Goal: Navigation & Orientation: Find specific page/section

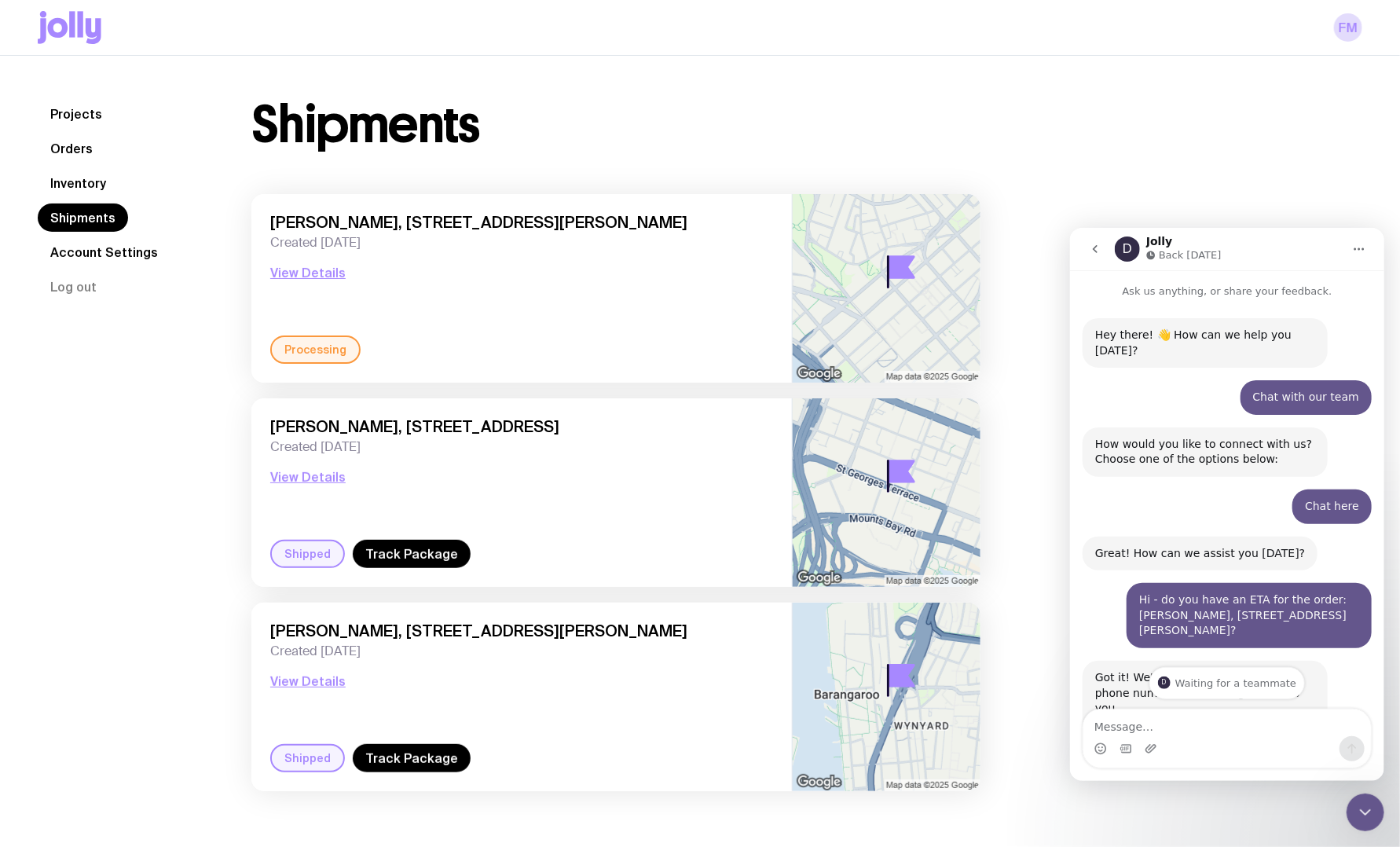
scroll to position [132, 0]
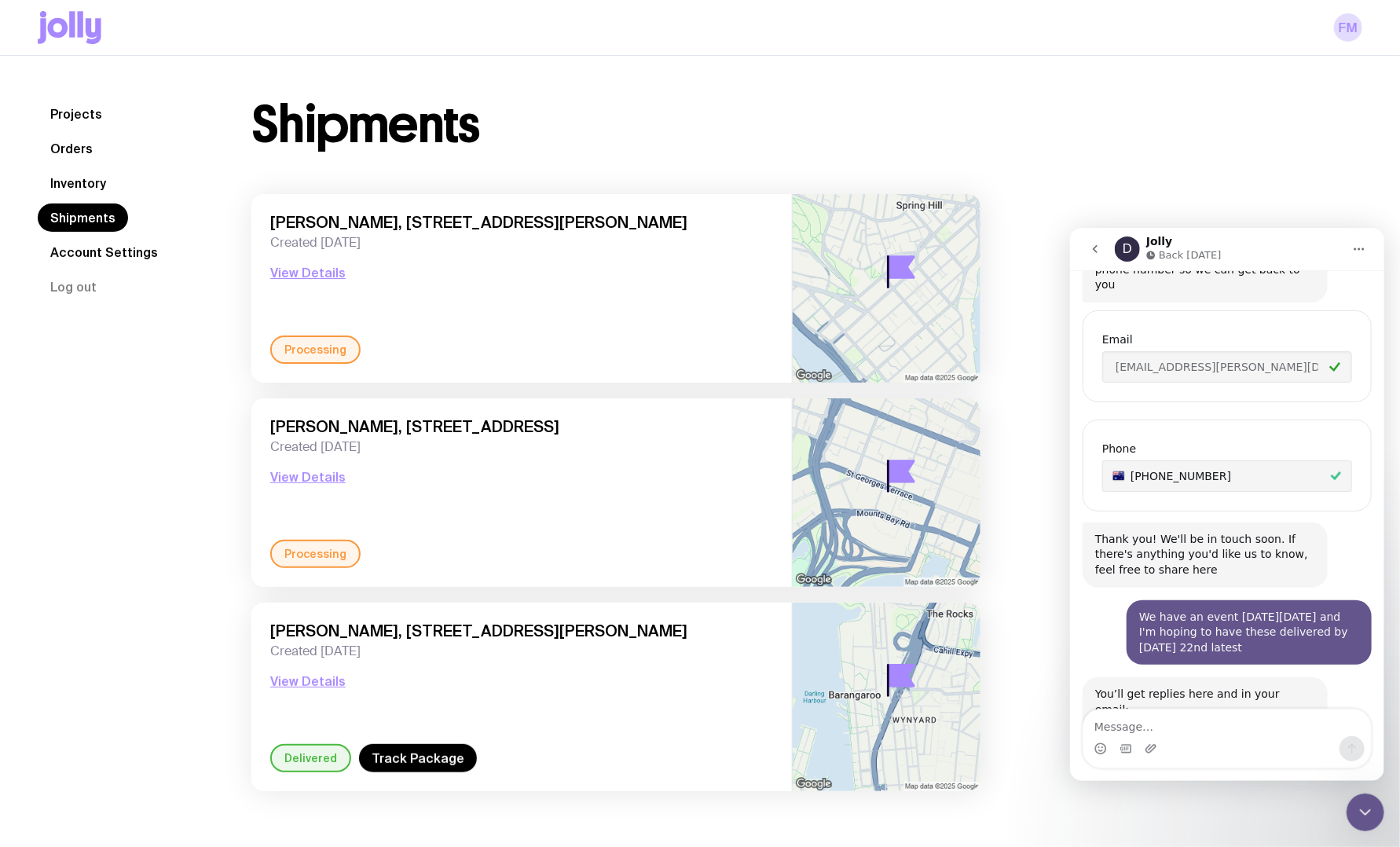
scroll to position [525, 0]
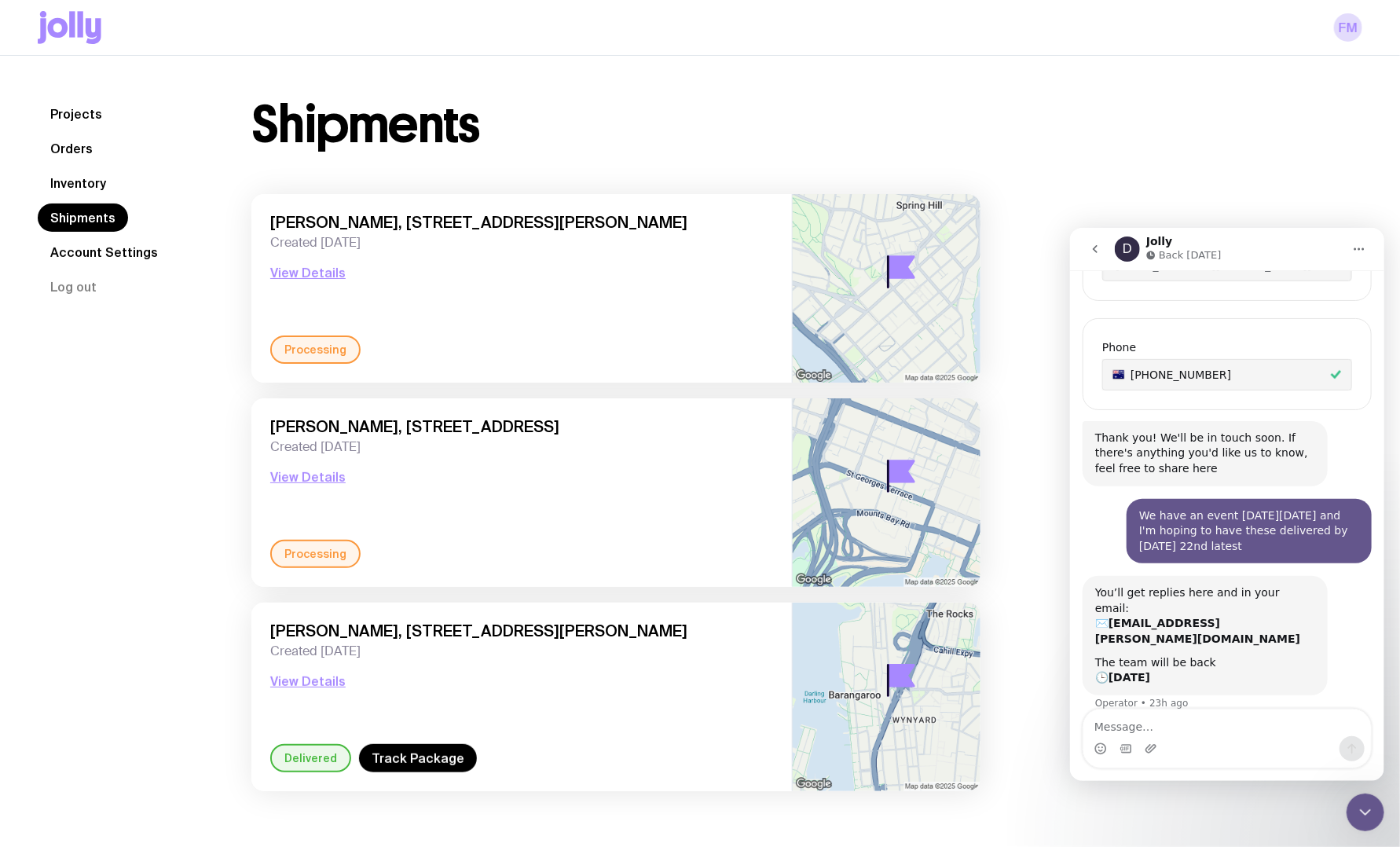
click at [1111, 235] on div "Intercom messenger" at bounding box center [1095, 248] width 33 height 30
click at [1101, 246] on button "go back" at bounding box center [1094, 248] width 30 height 30
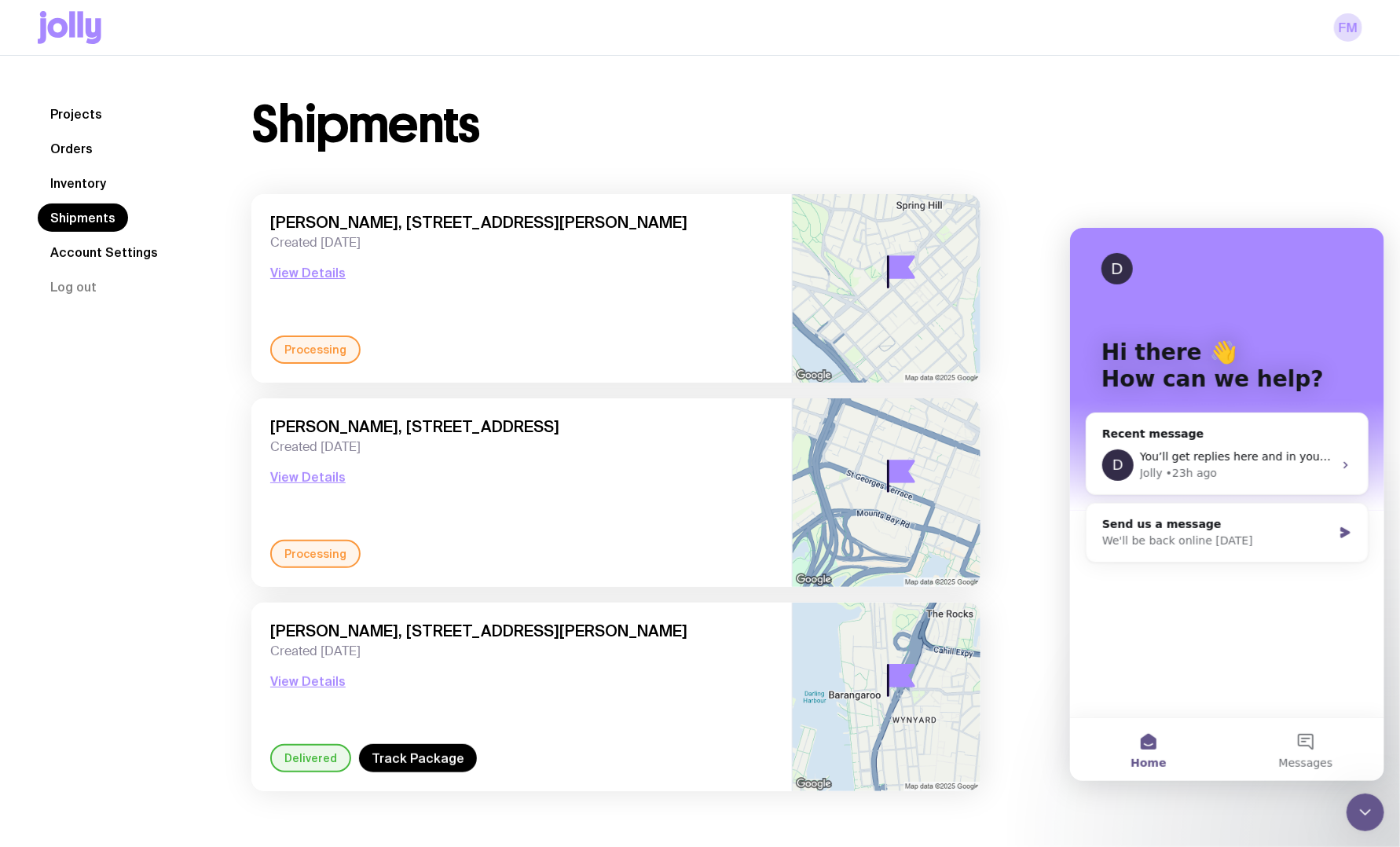
click at [72, 35] on icon at bounding box center [71, 24] width 6 height 26
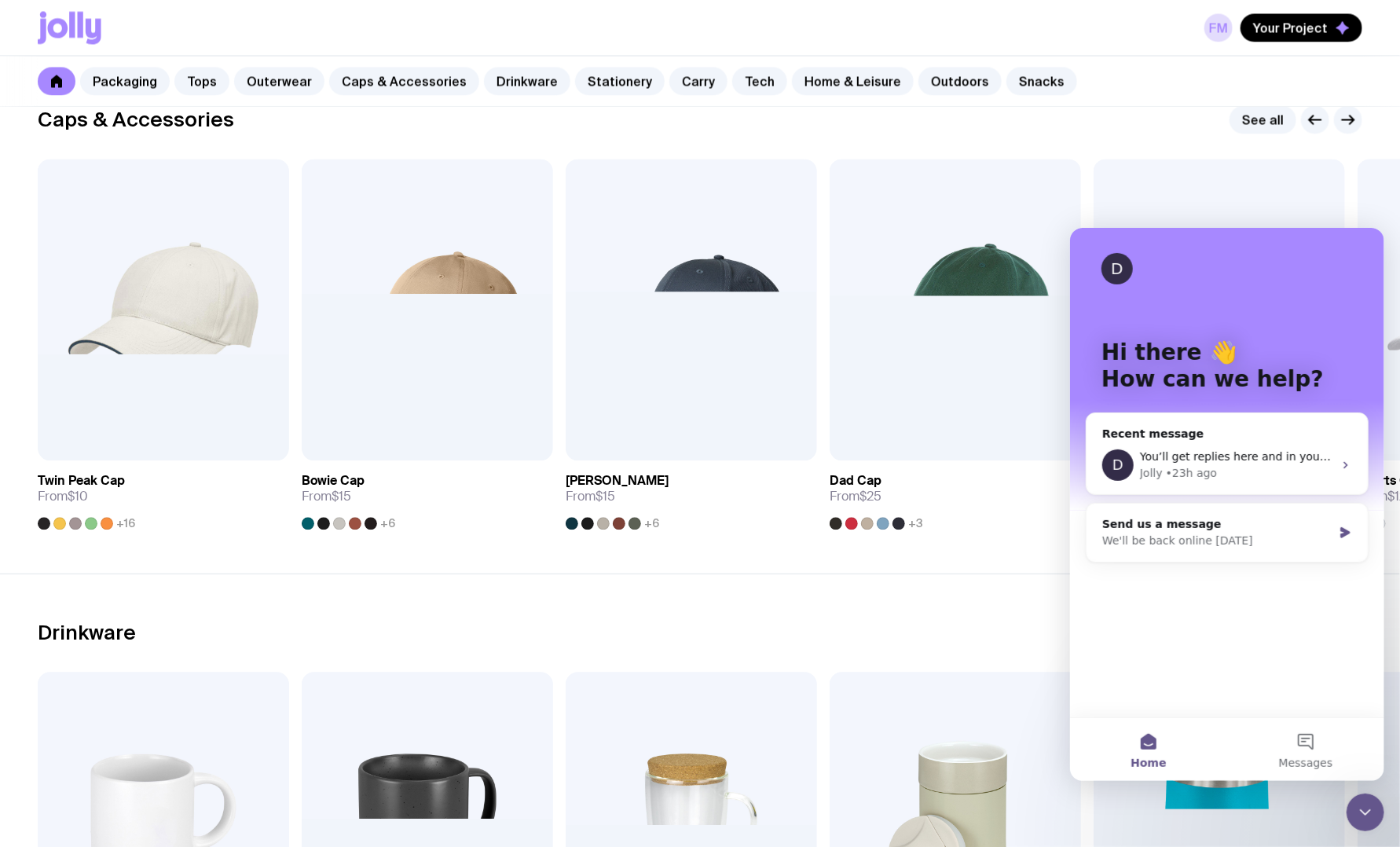
scroll to position [1801, 0]
